Goal: Information Seeking & Learning: Learn about a topic

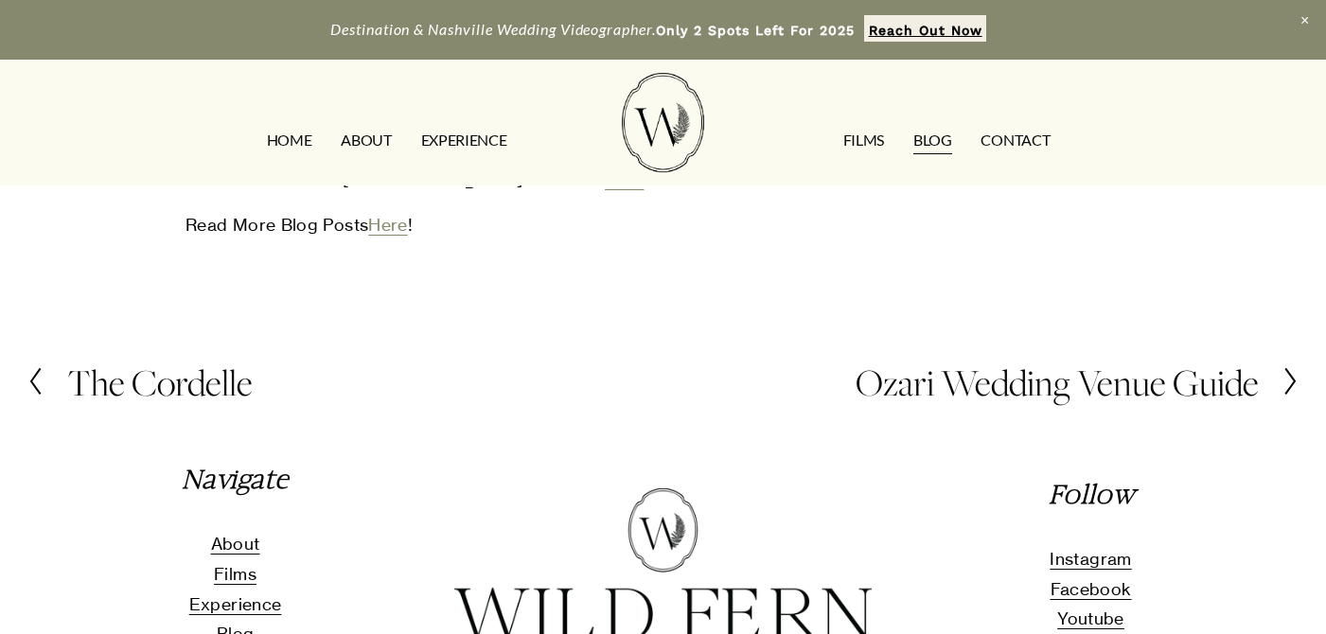
scroll to position [4027, 0]
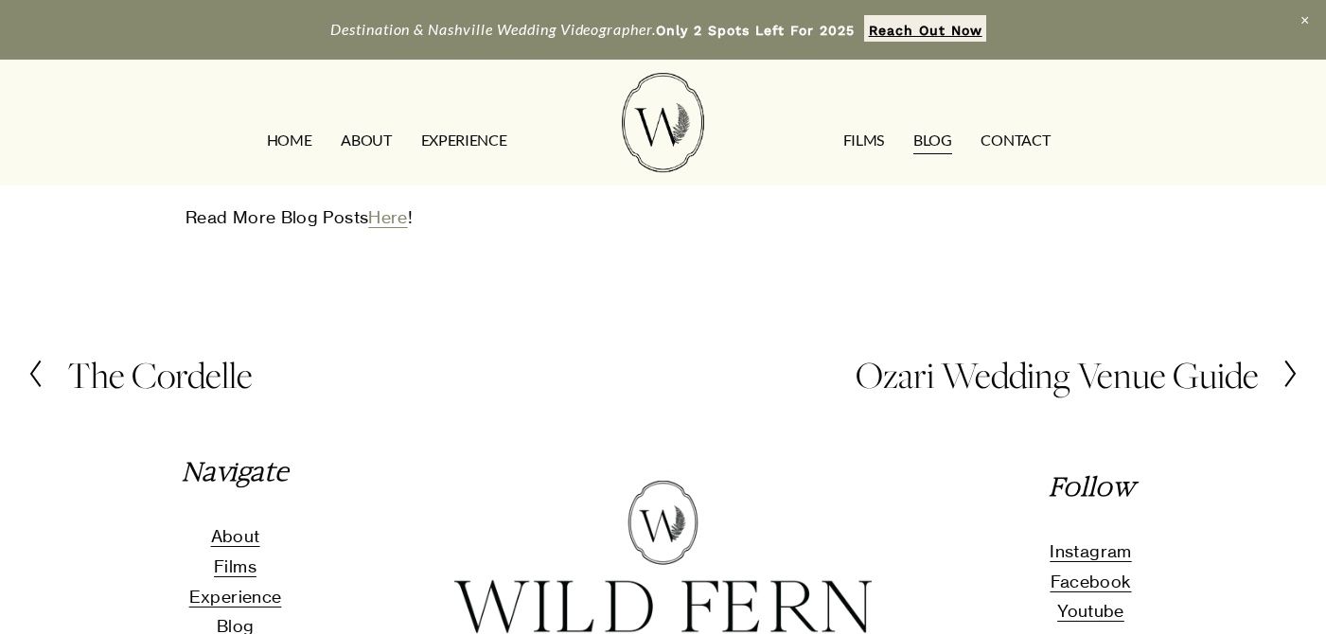
click at [445, 139] on link "EXPERIENCE" at bounding box center [464, 140] width 86 height 30
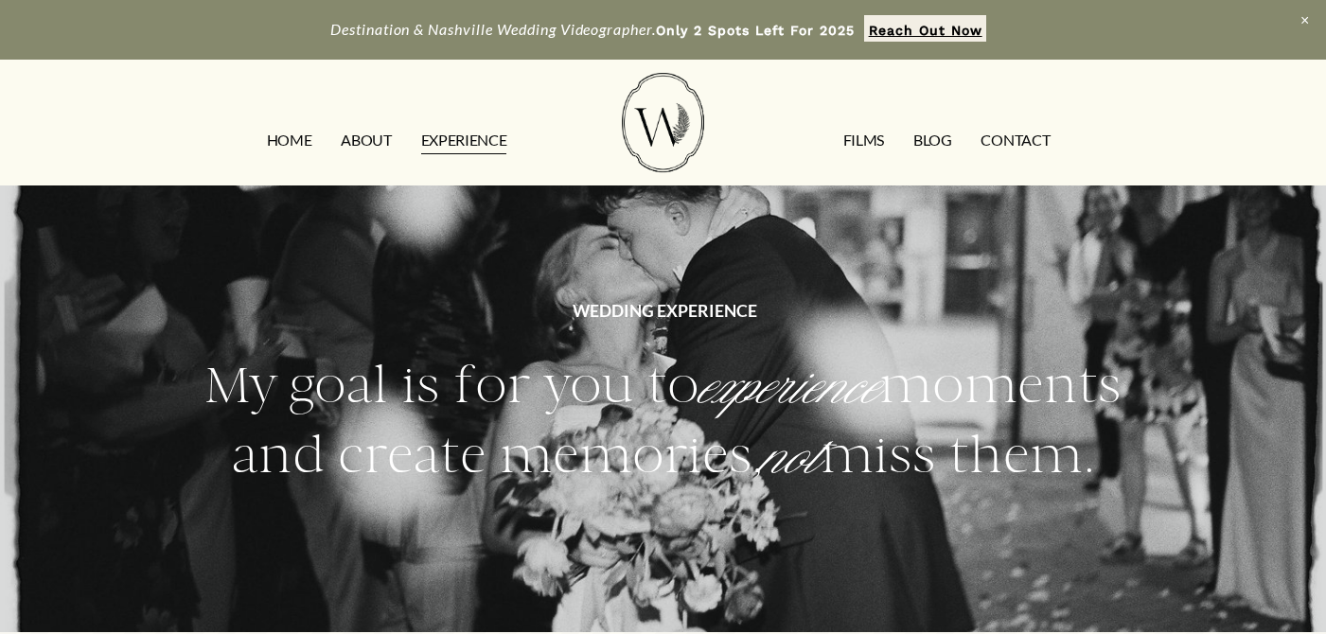
click at [374, 133] on link "ABOUT" at bounding box center [366, 140] width 50 height 30
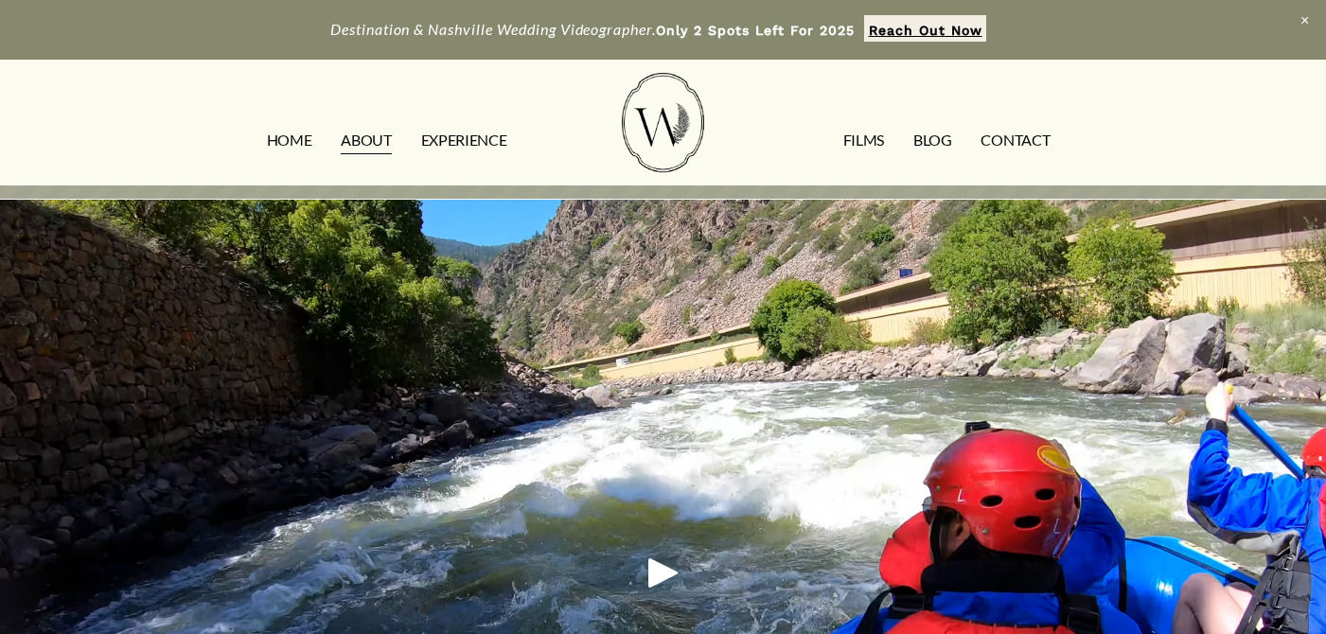
scroll to position [1736, 0]
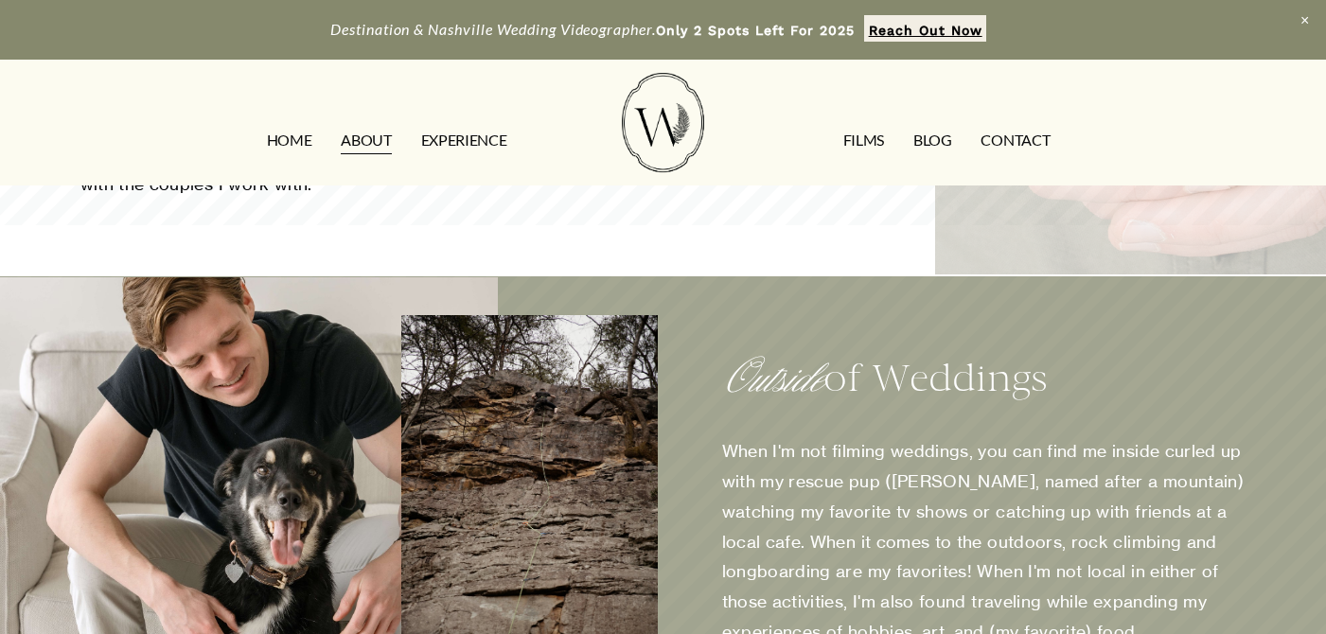
click at [287, 121] on div "HOME ABOUT EXPERIENCE FILMS Blog CONTACT" at bounding box center [663, 122] width 1273 height 99
click at [290, 127] on link "HOME" at bounding box center [289, 140] width 45 height 30
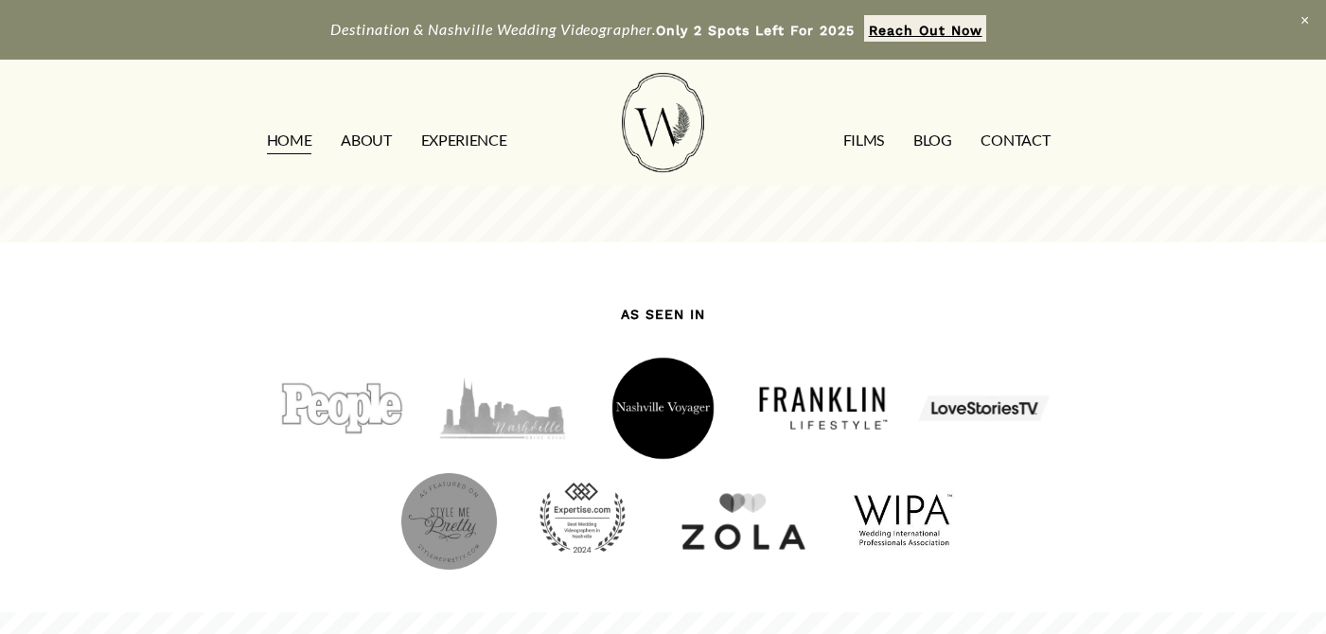
scroll to position [1566, 0]
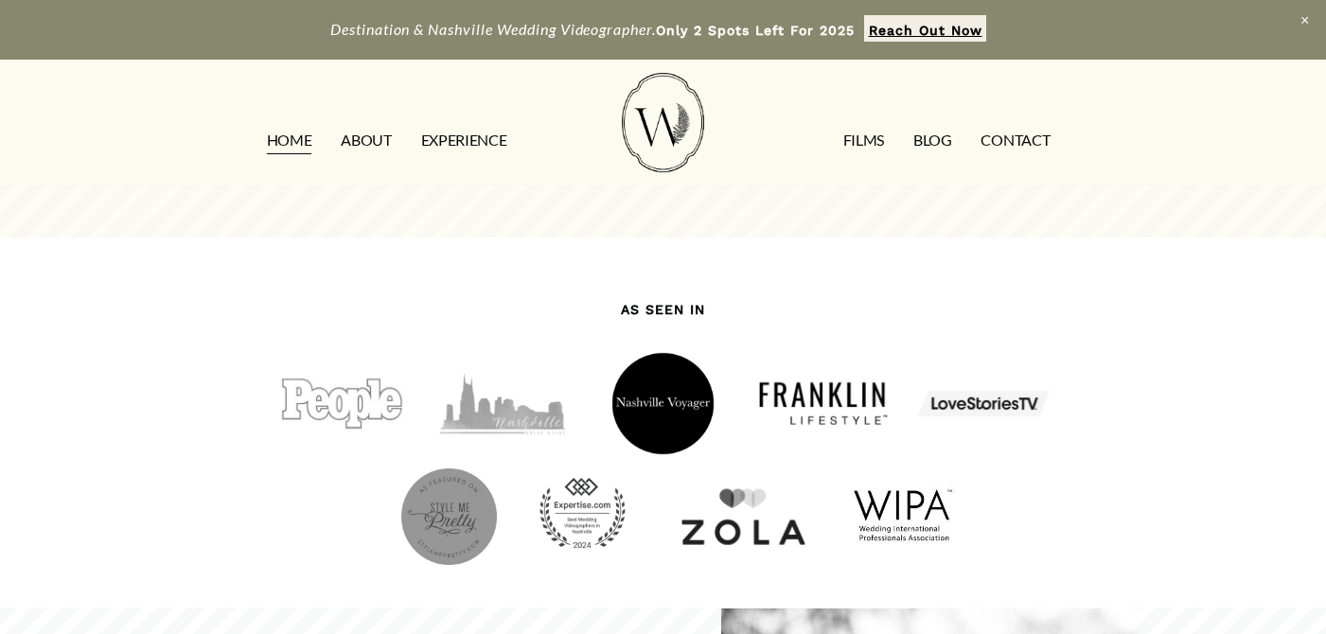
click at [877, 131] on link "FILMS" at bounding box center [864, 140] width 41 height 30
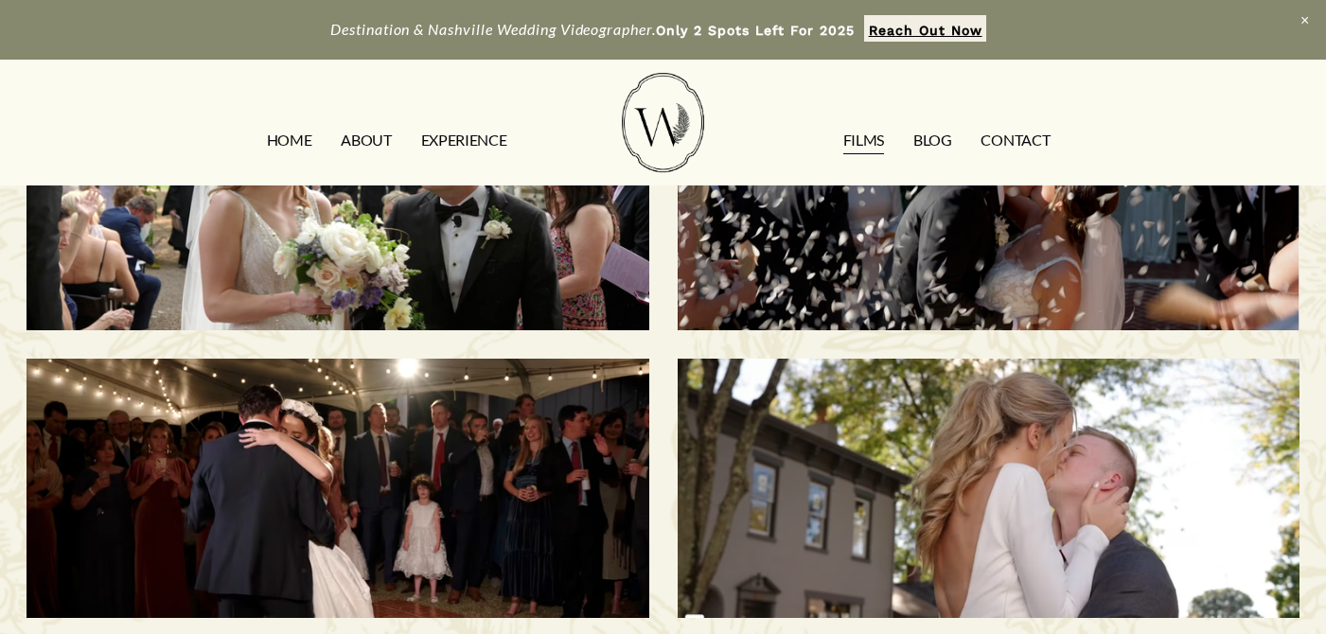
scroll to position [2, 0]
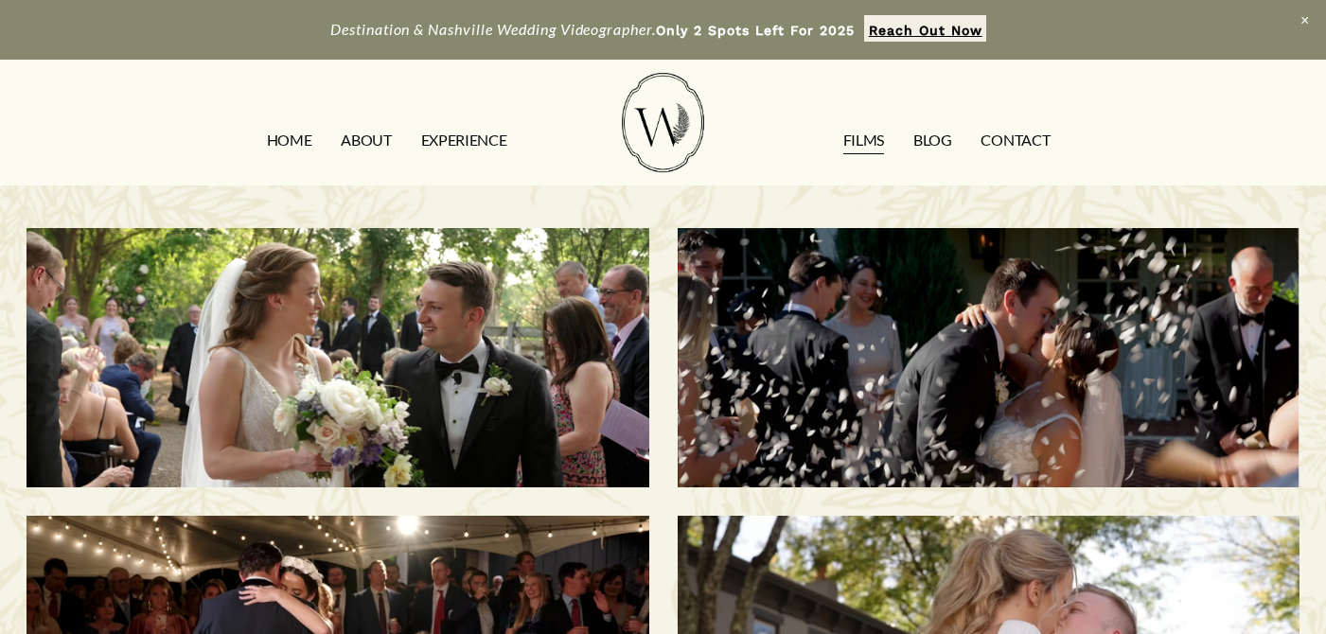
click at [772, 400] on div "Savannah & [PERSON_NAME] | [GEOGRAPHIC_DATA], [GEOGRAPHIC_DATA]" at bounding box center [989, 357] width 622 height 259
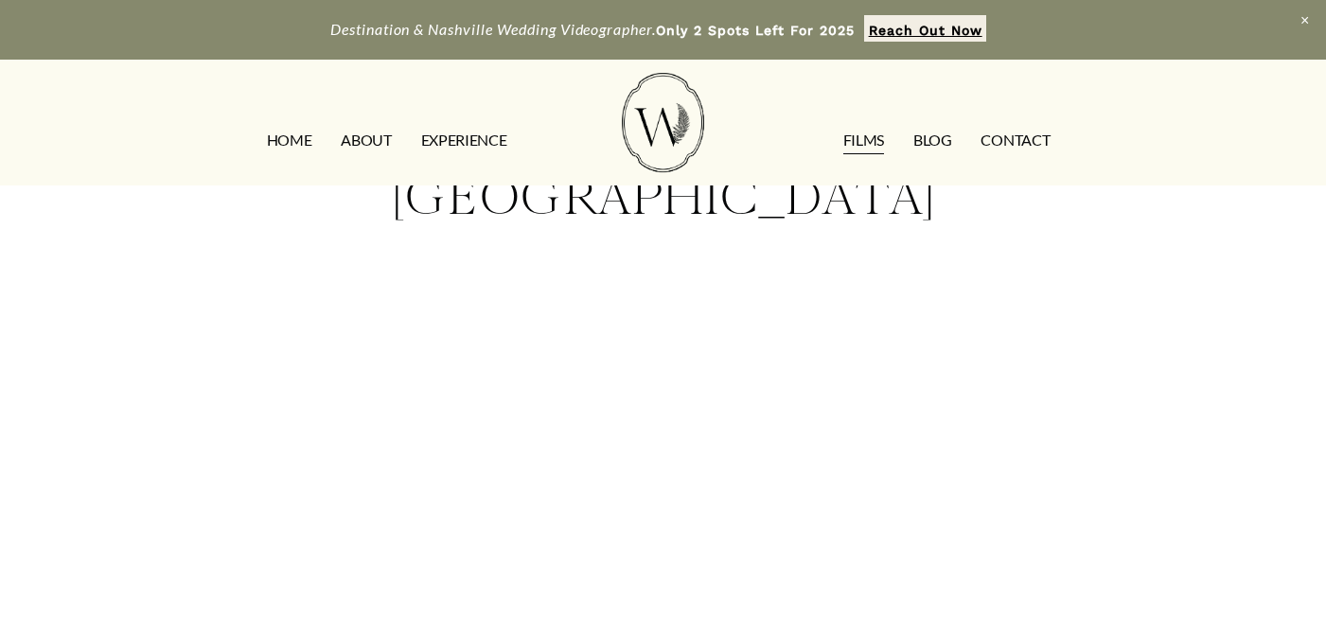
scroll to position [208, 0]
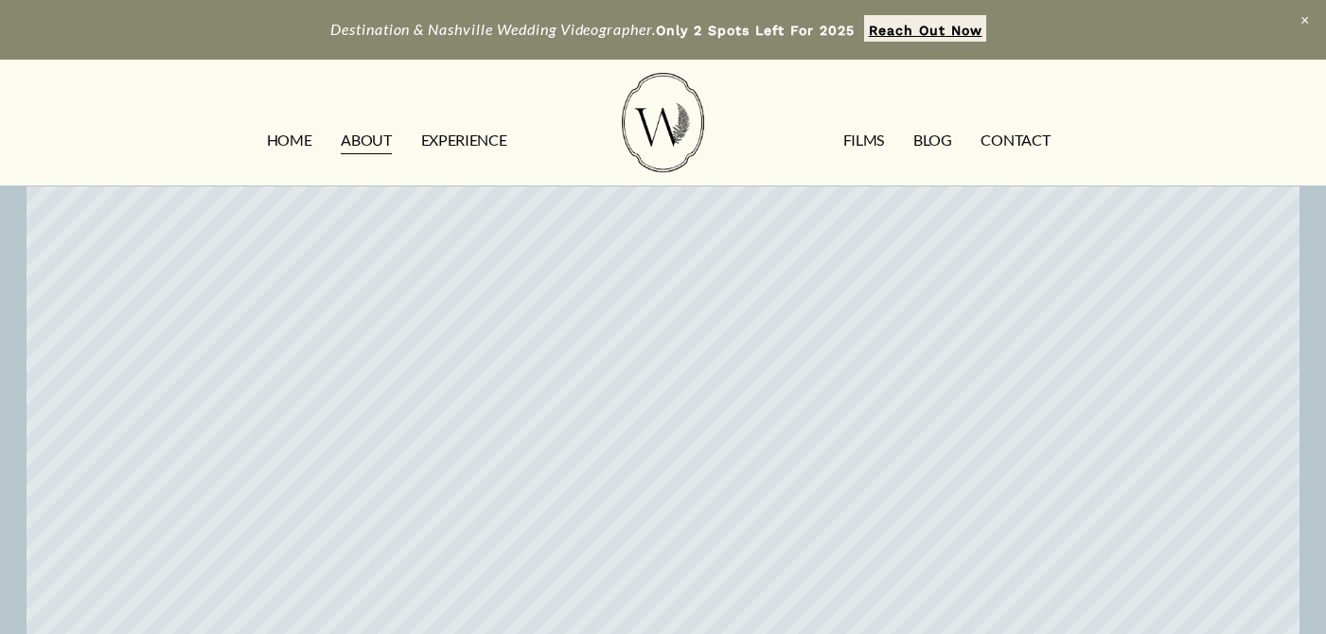
scroll to position [1789, 0]
